Goal: Check status: Check status

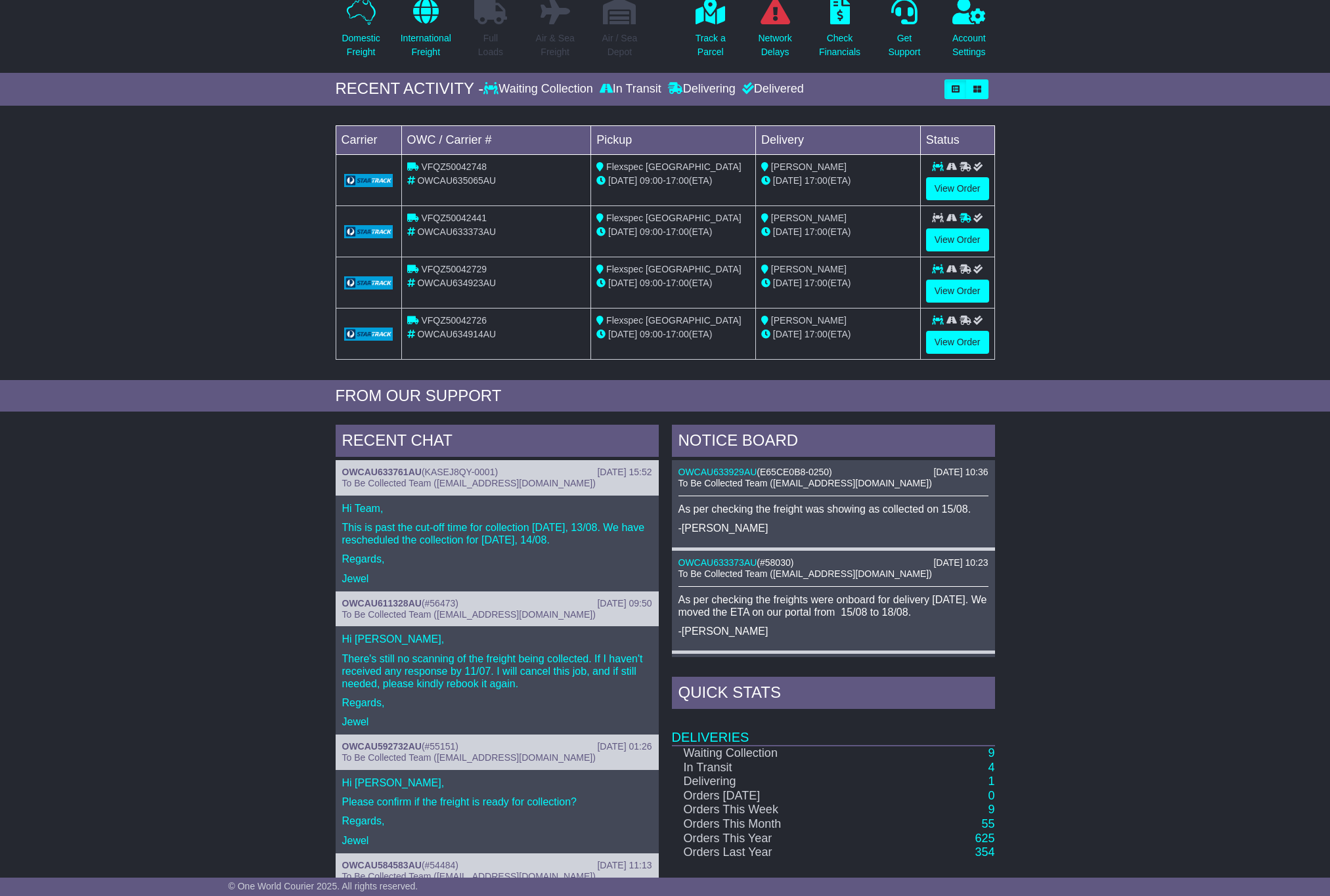
scroll to position [258, 0]
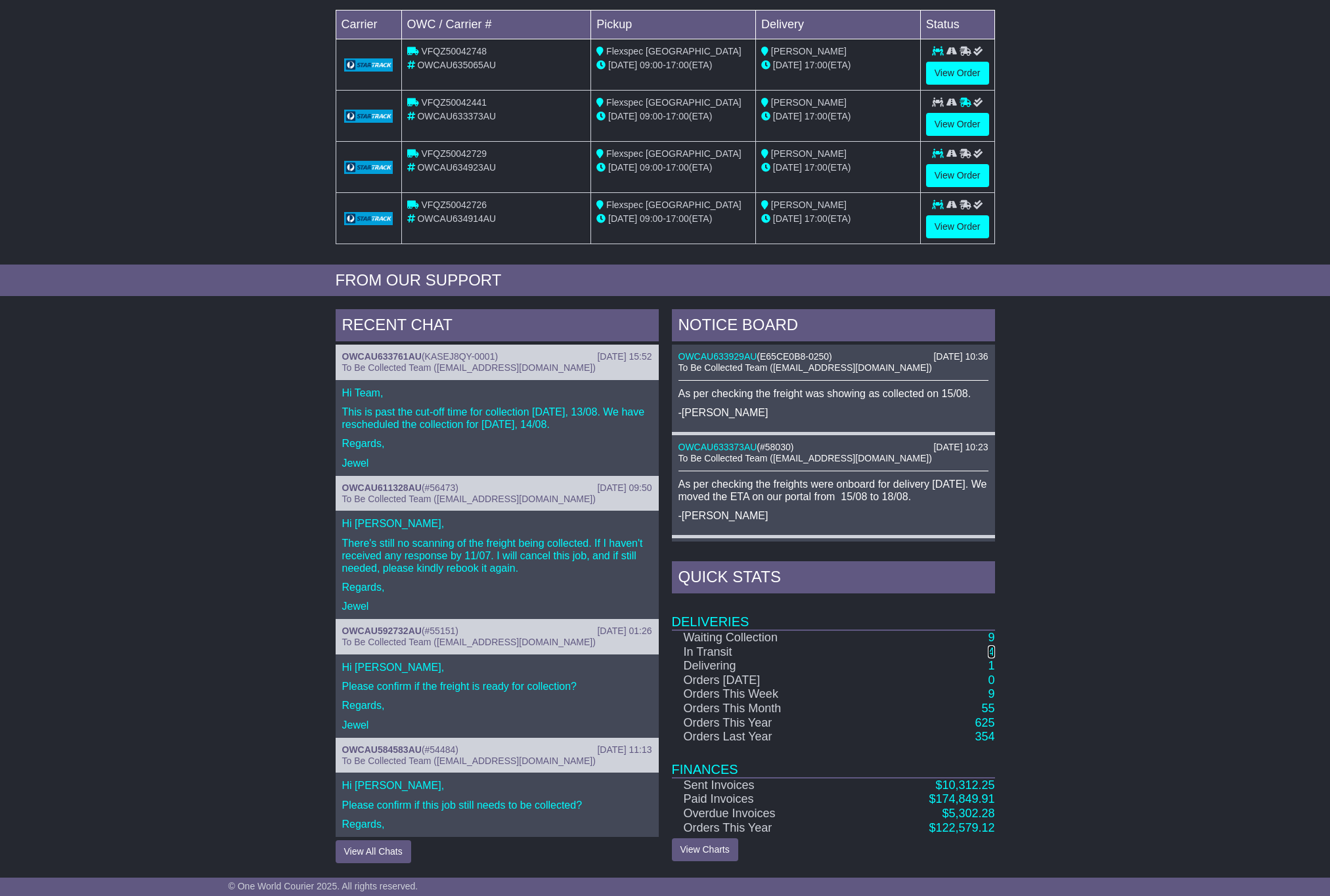
click at [992, 651] on link "4" at bounding box center [990, 652] width 7 height 13
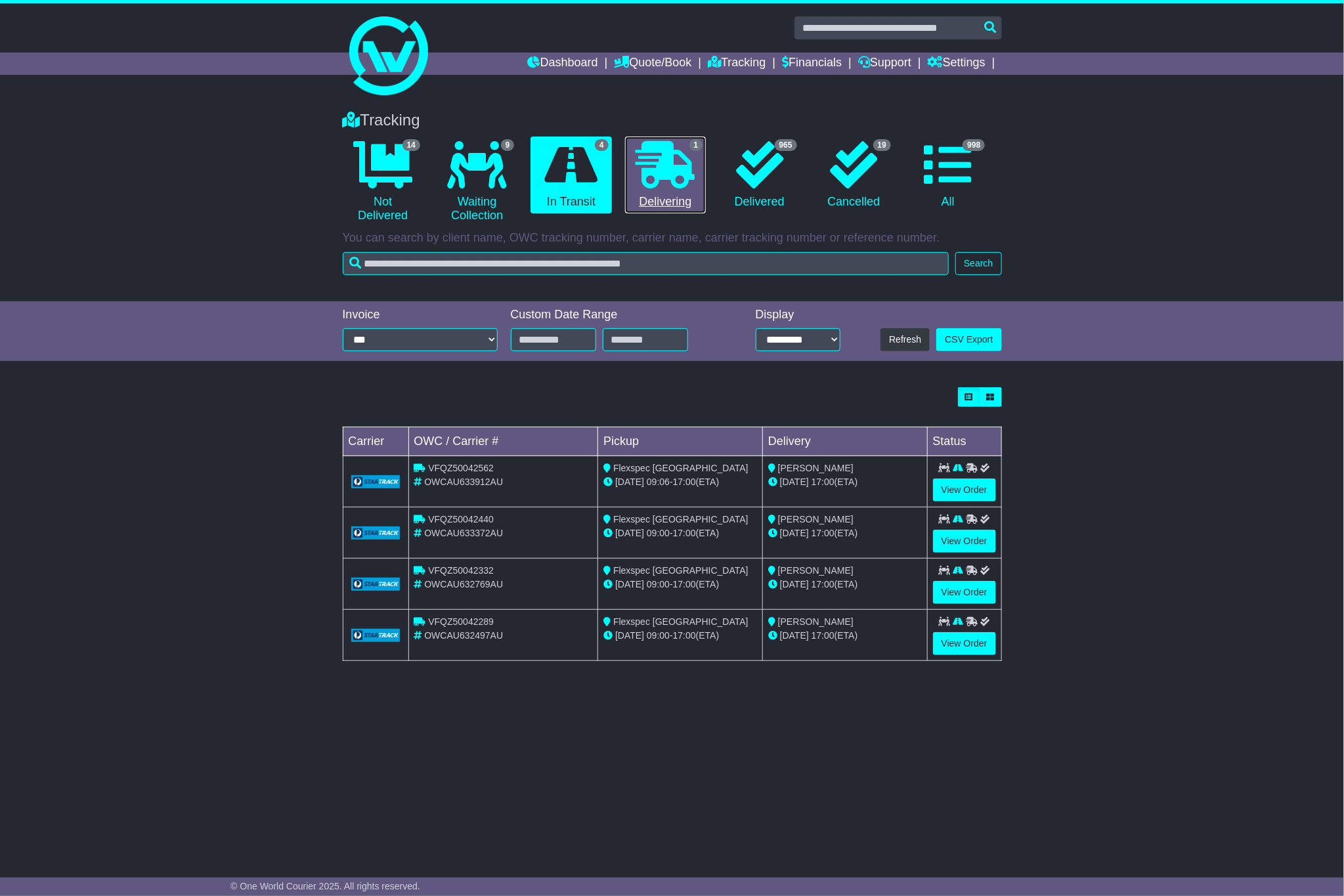
click at [677, 197] on link "1 Delivering" at bounding box center [665, 175] width 81 height 77
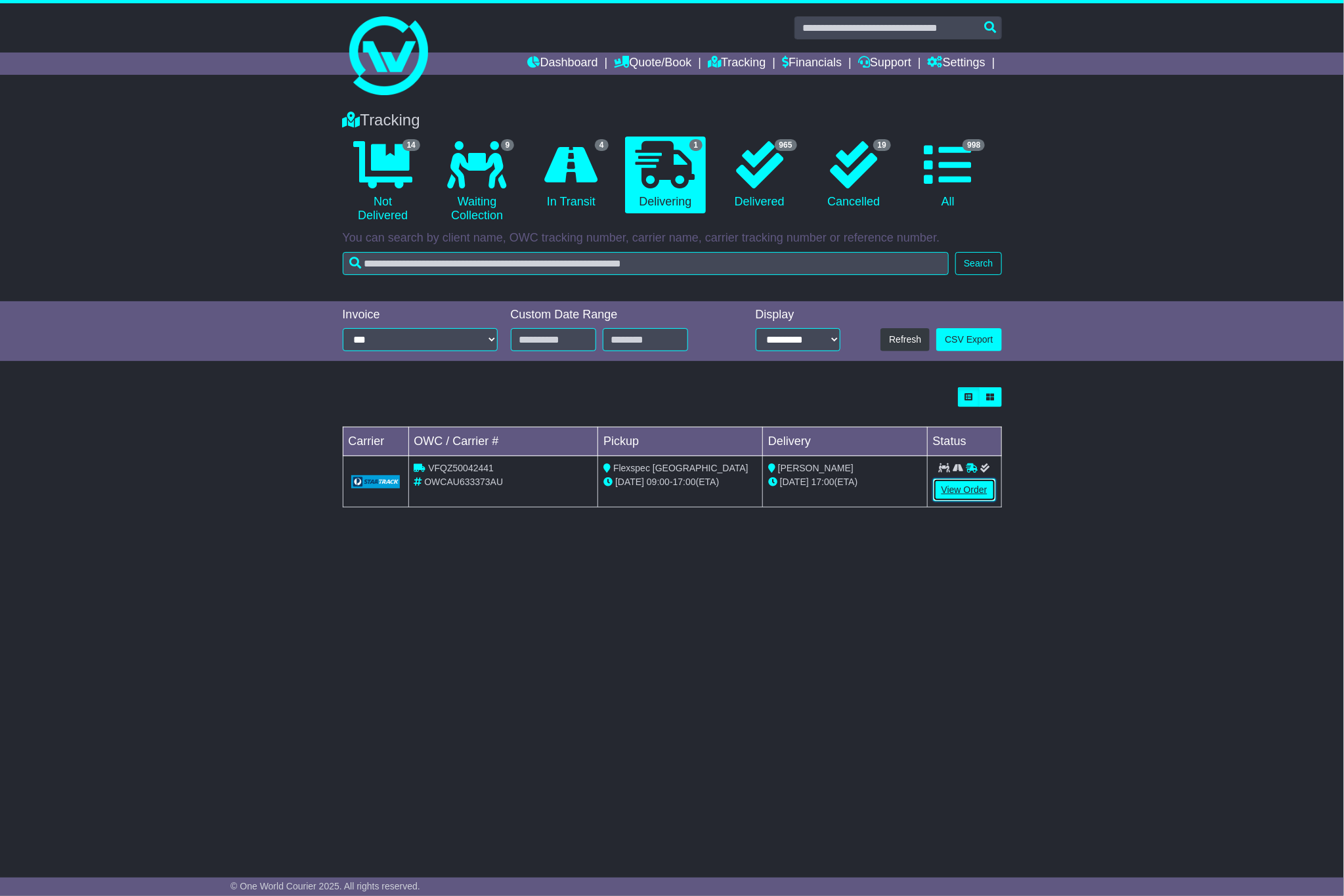
click at [973, 491] on link "View Order" at bounding box center [964, 490] width 63 height 23
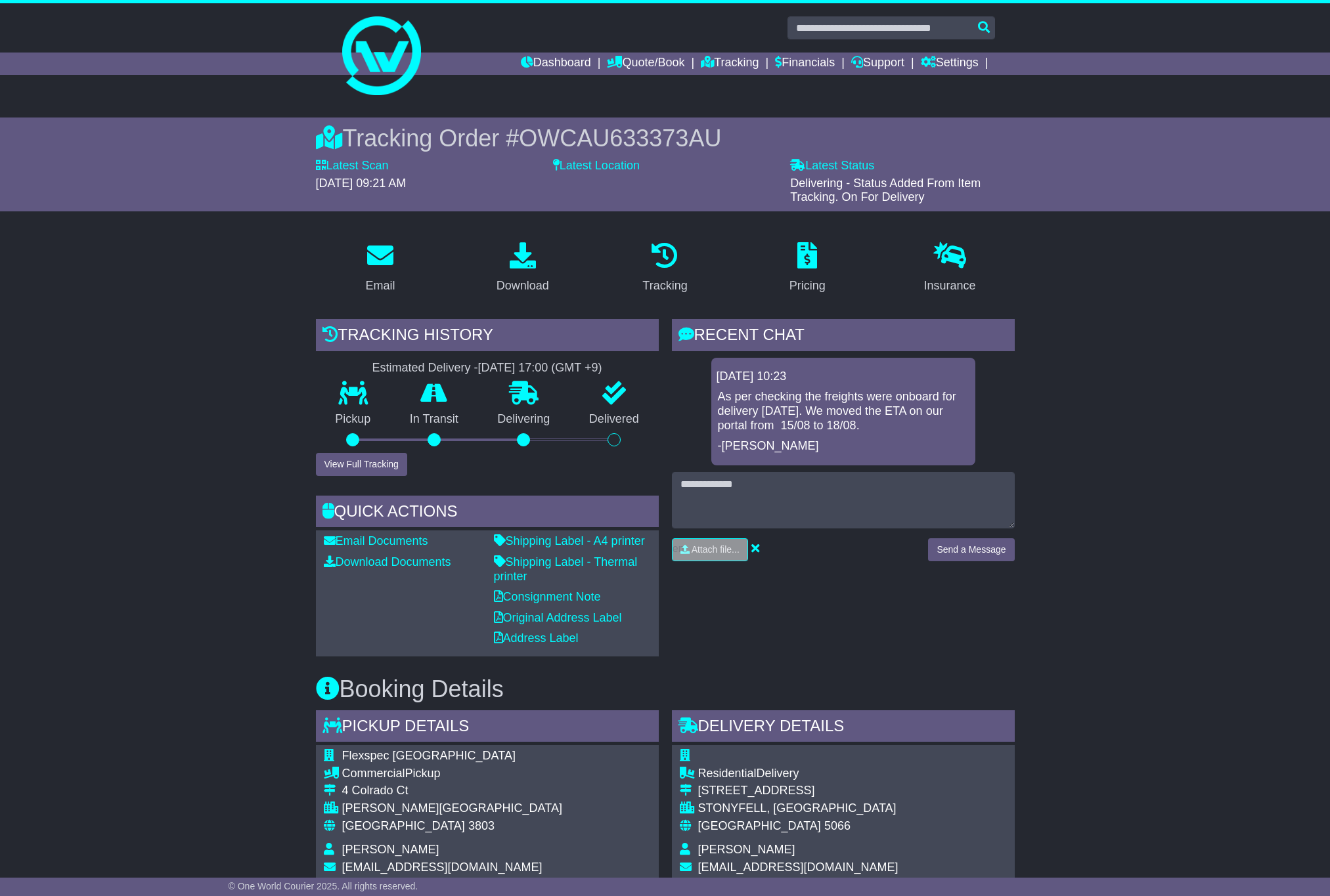
scroll to position [165, 0]
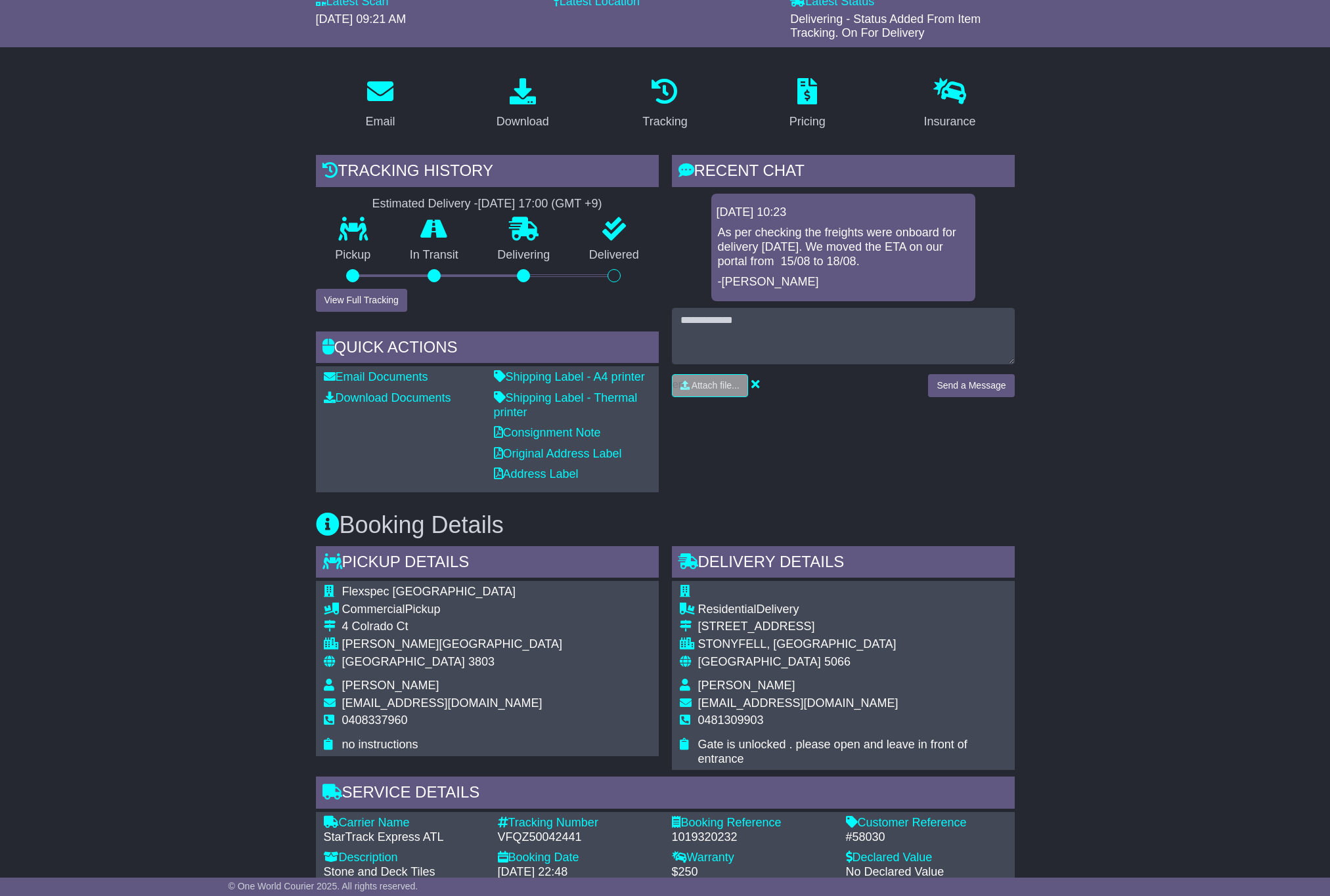
click at [1199, 476] on div "Email Download Tracking Pricing Insurance" at bounding box center [665, 760] width 1330 height 1387
